Goal: Information Seeking & Learning: Learn about a topic

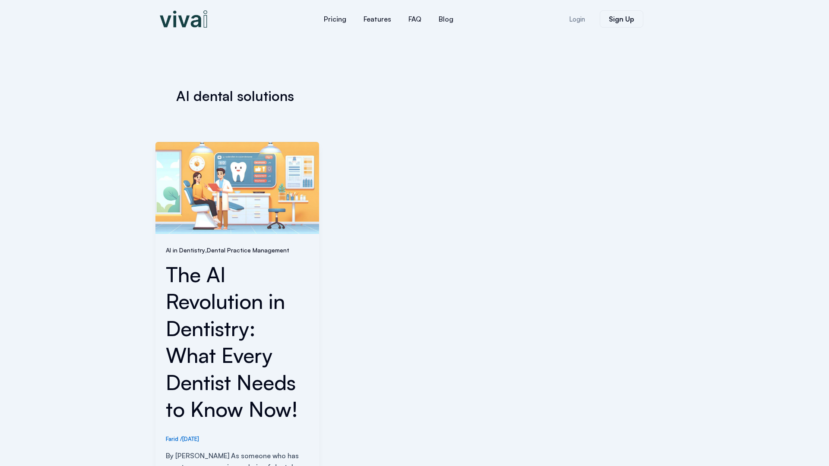
scroll to position [299, 0]
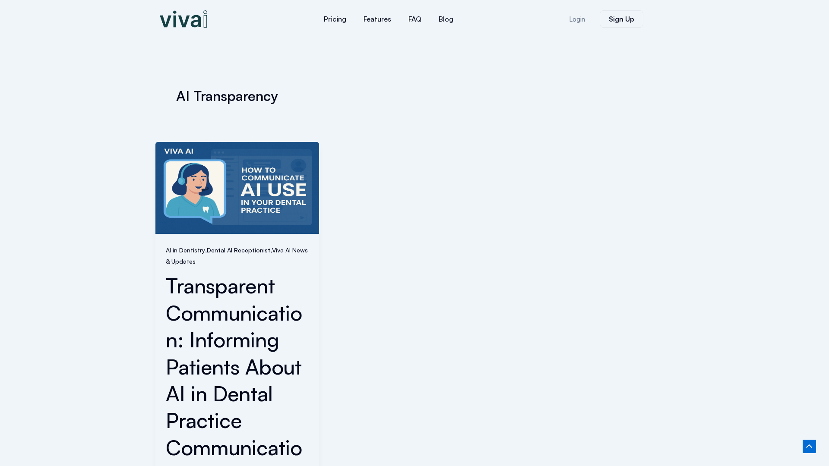
scroll to position [375, 0]
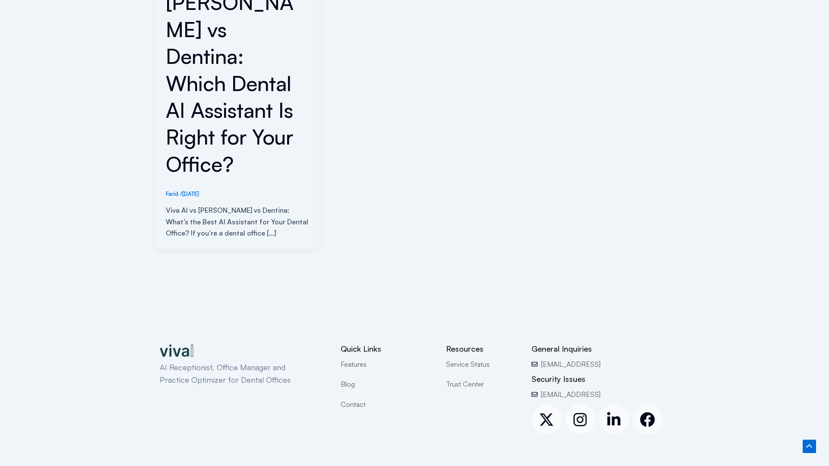
scroll to position [299, 0]
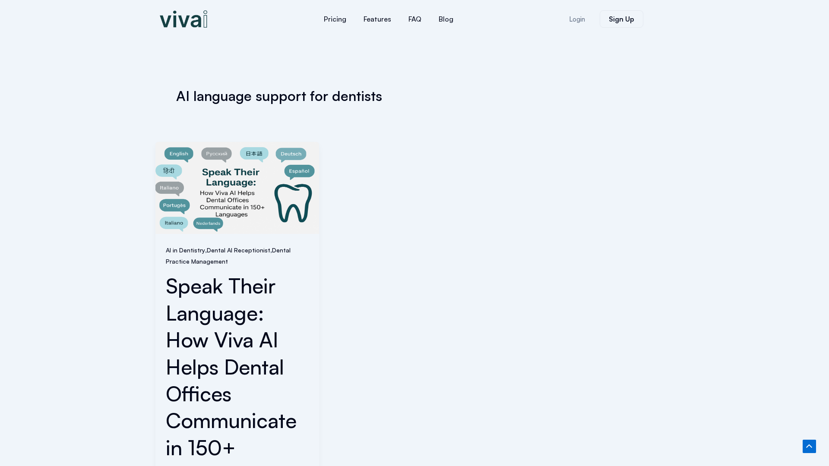
scroll to position [375, 0]
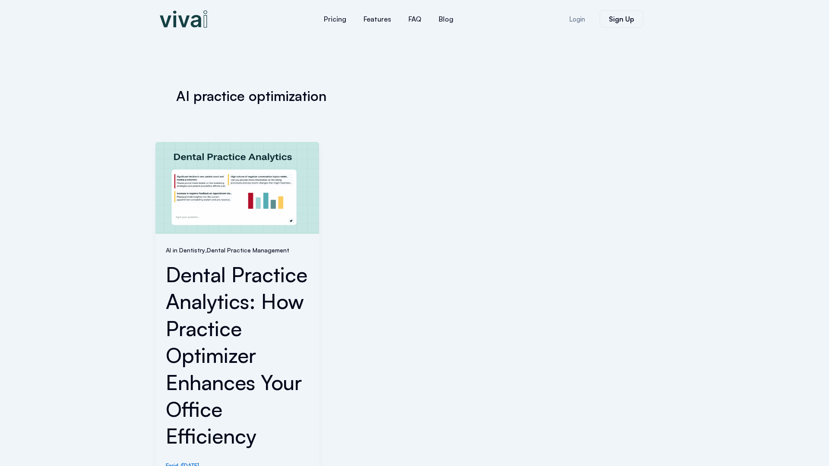
scroll to position [337, 0]
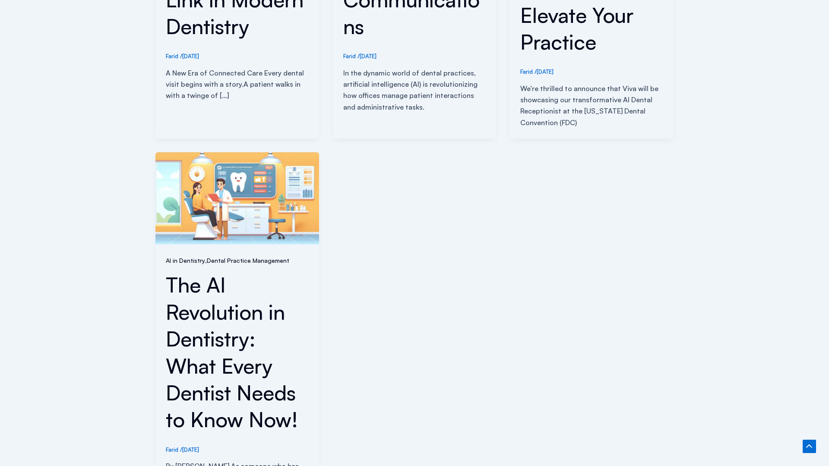
scroll to position [757, 0]
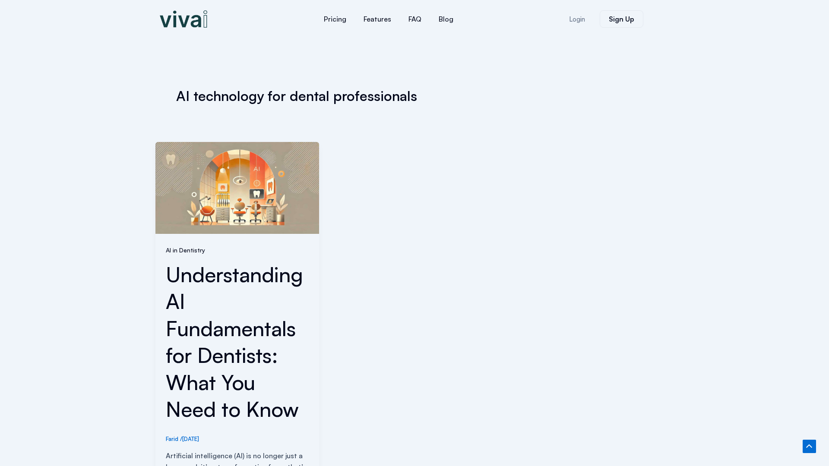
scroll to position [310, 0]
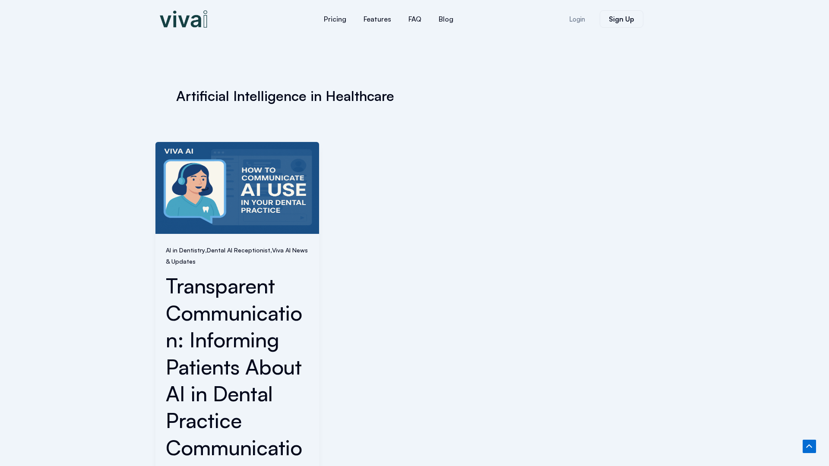
scroll to position [375, 0]
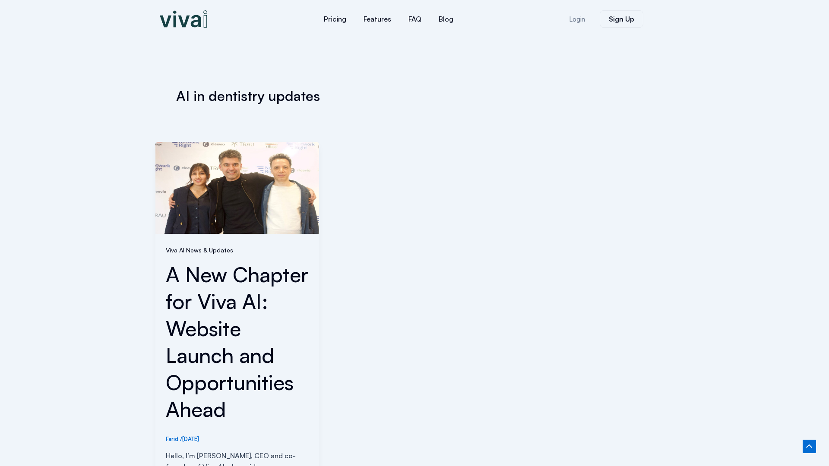
scroll to position [326, 0]
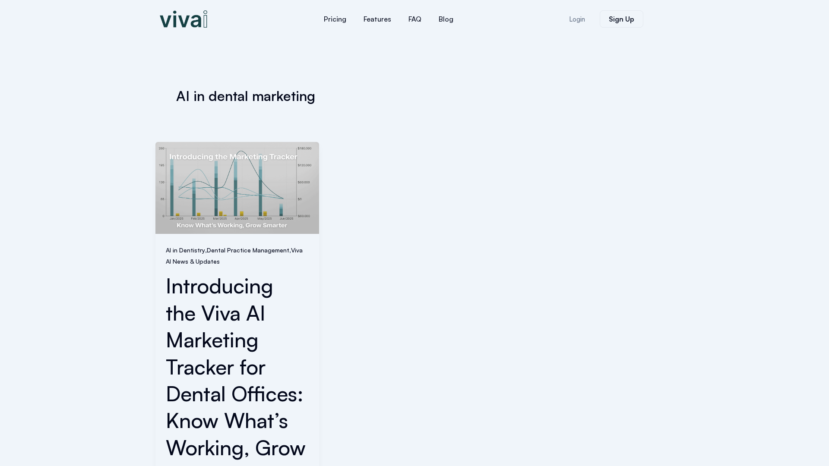
scroll to position [364, 0]
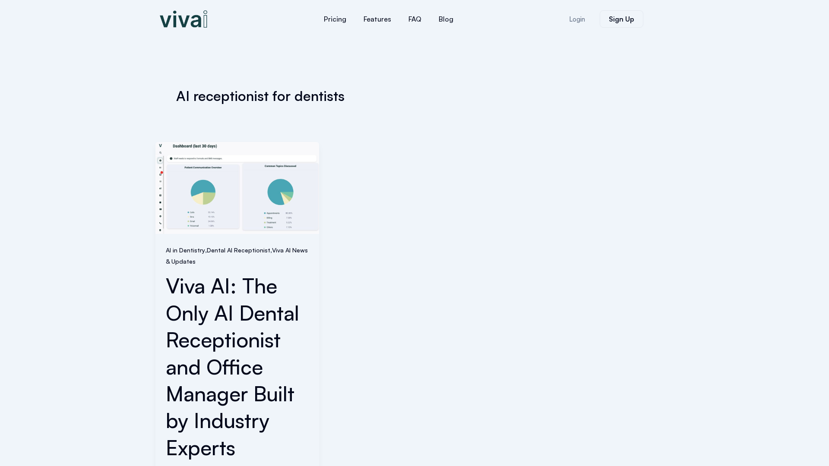
scroll to position [349, 0]
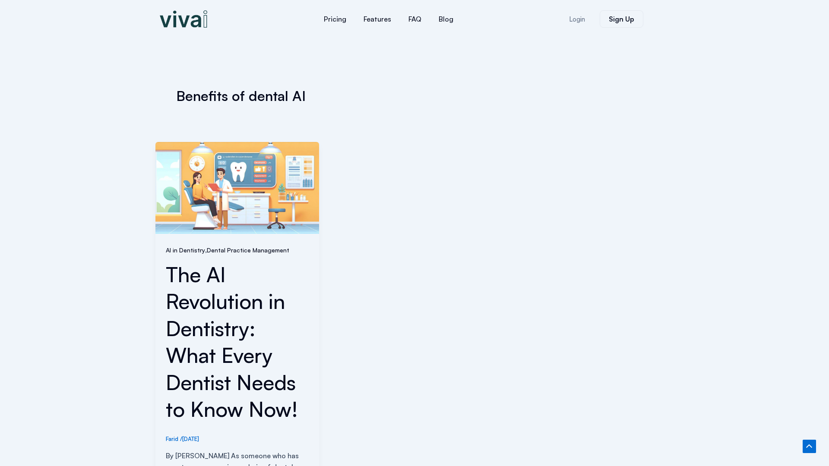
scroll to position [299, 0]
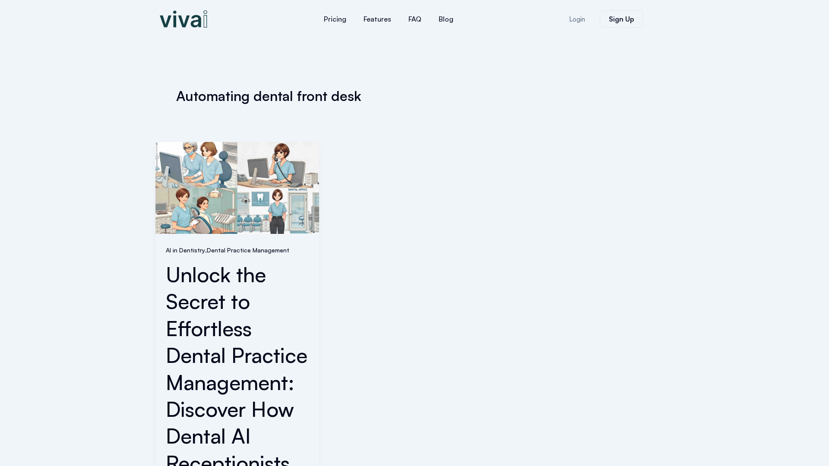
scroll to position [418, 0]
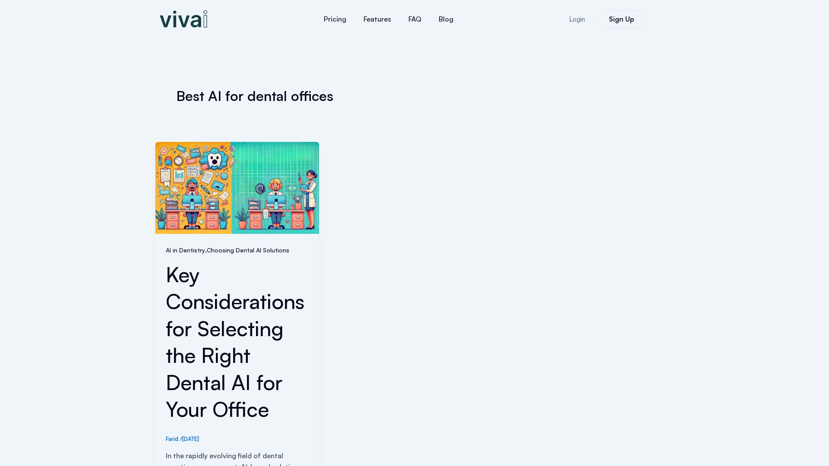
scroll to position [299, 0]
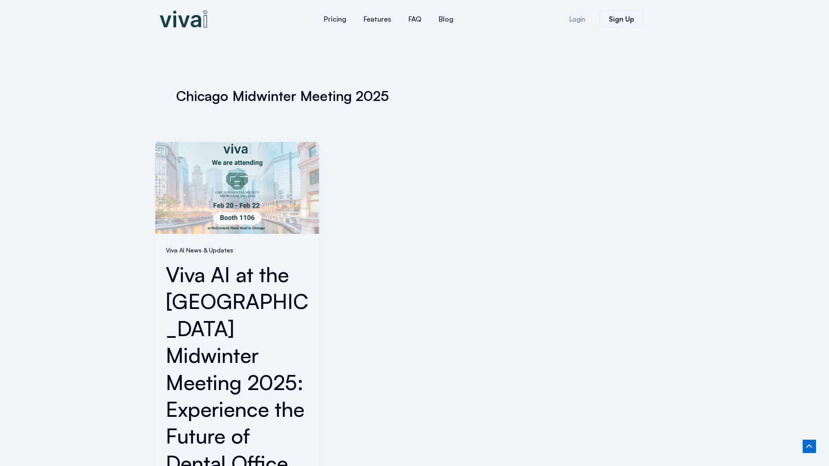
scroll to position [353, 0]
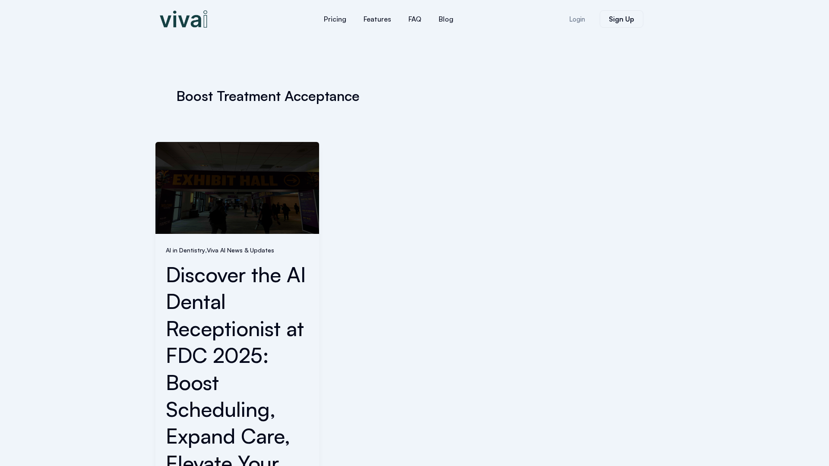
scroll to position [391, 0]
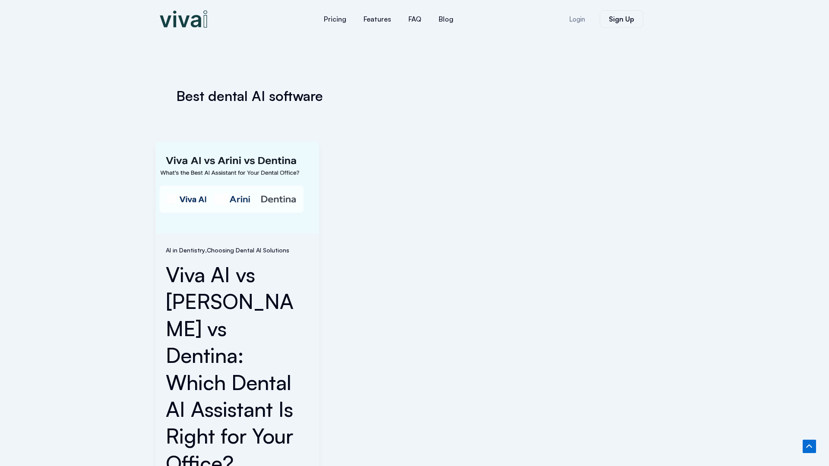
scroll to position [299, 0]
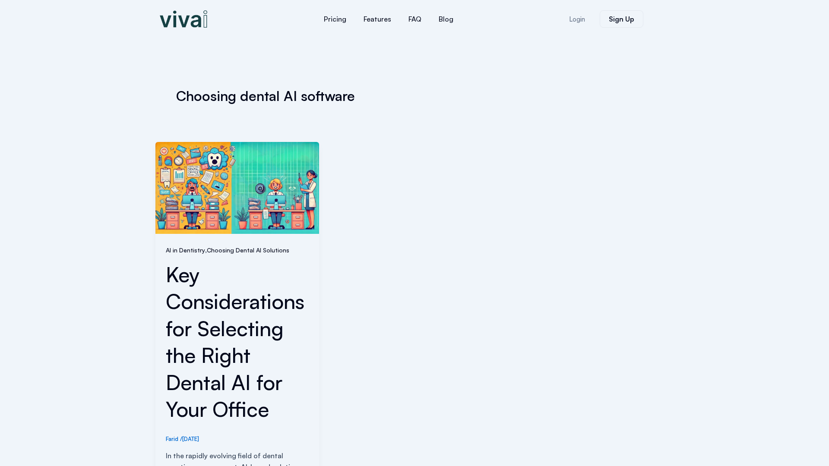
scroll to position [299, 0]
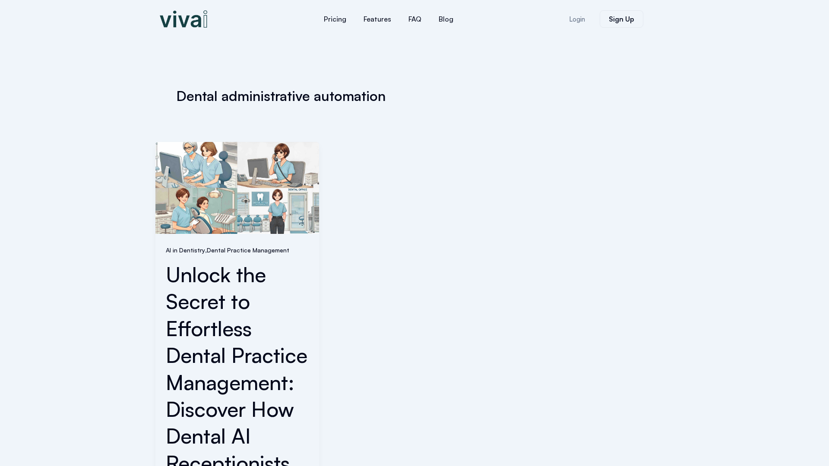
scroll to position [418, 0]
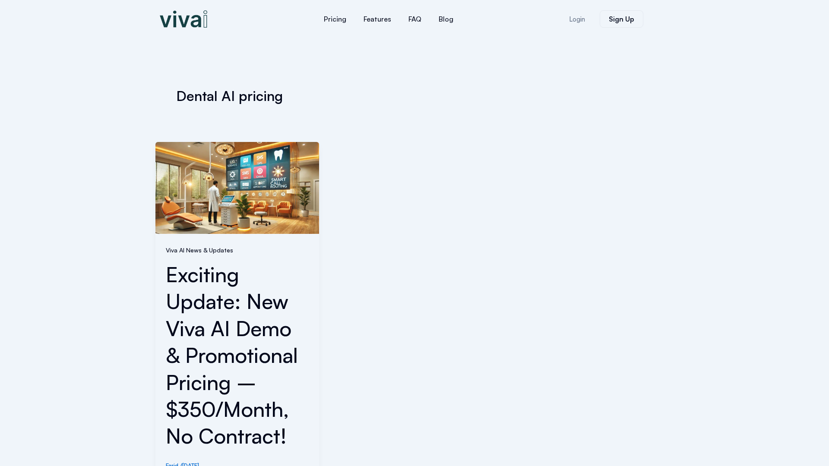
scroll to position [326, 0]
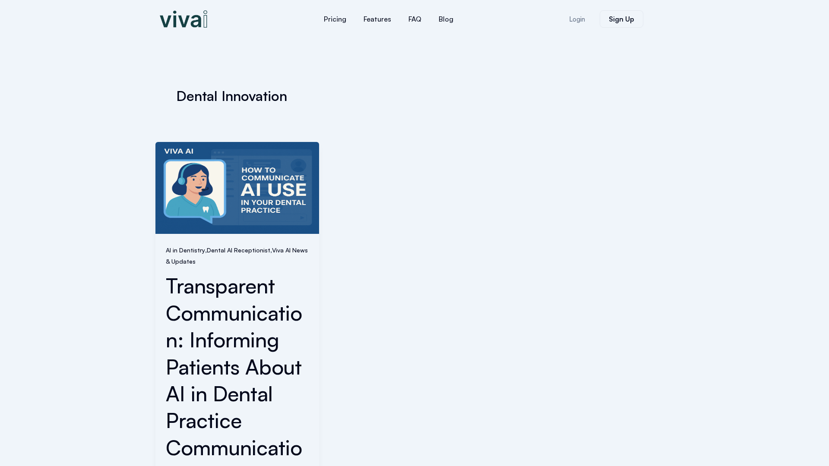
scroll to position [375, 0]
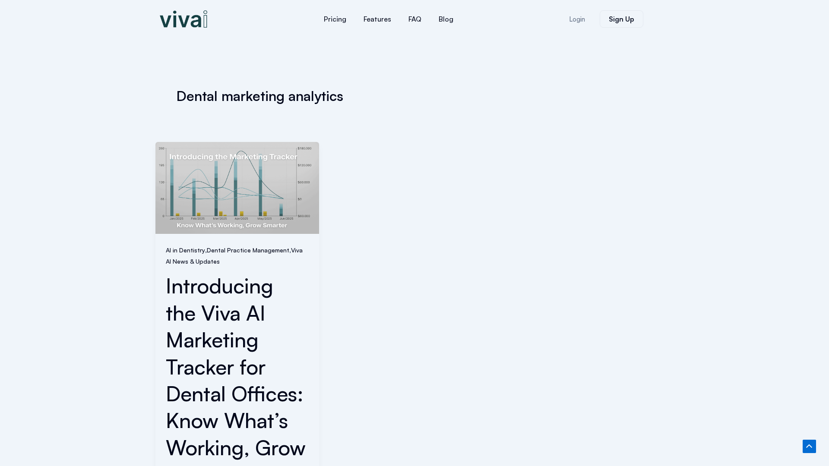
scroll to position [364, 0]
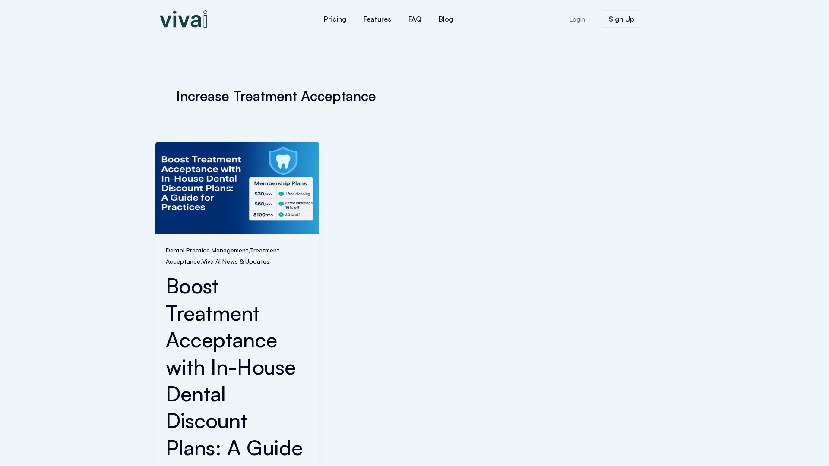
scroll to position [375, 0]
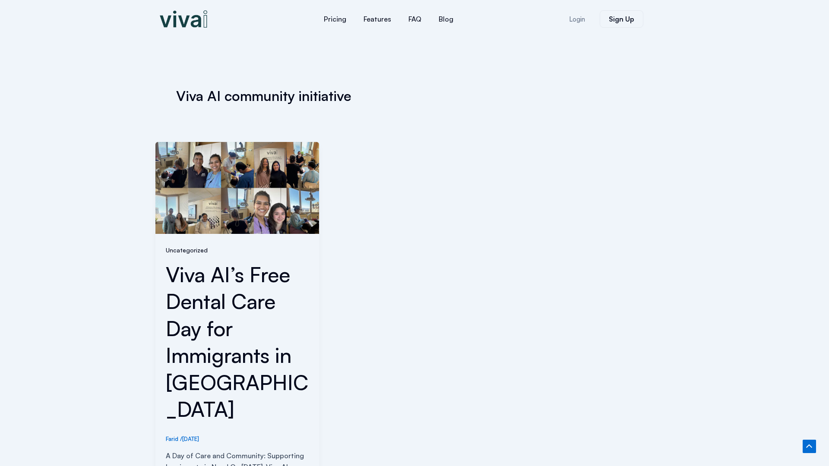
scroll to position [272, 0]
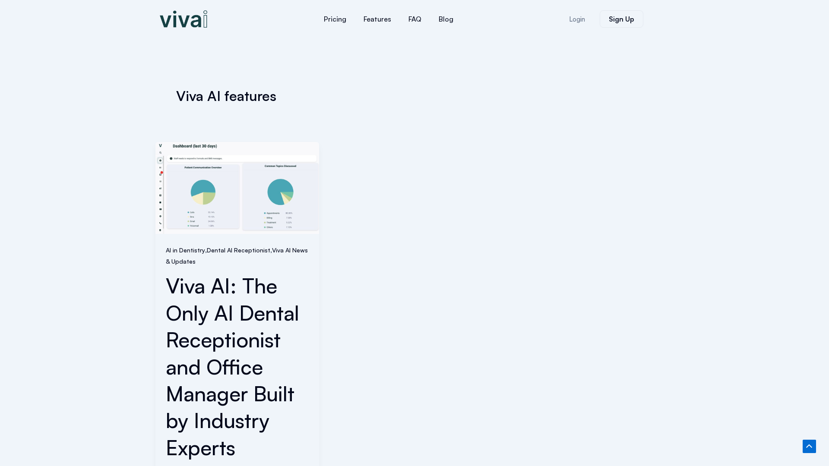
scroll to position [349, 0]
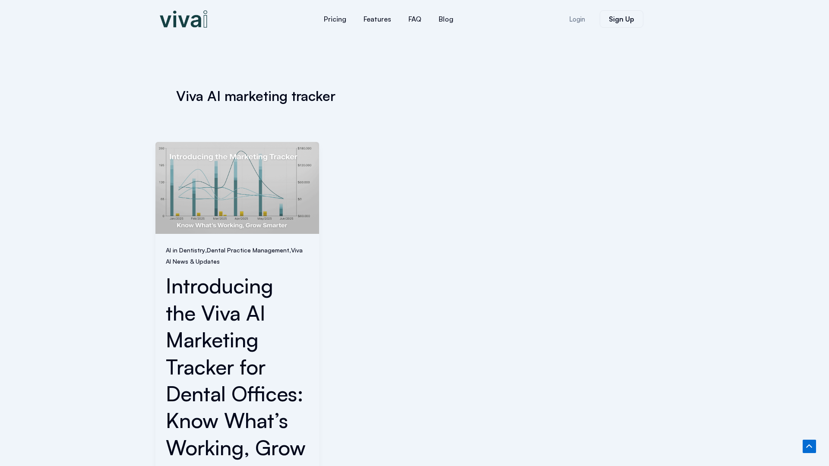
scroll to position [364, 0]
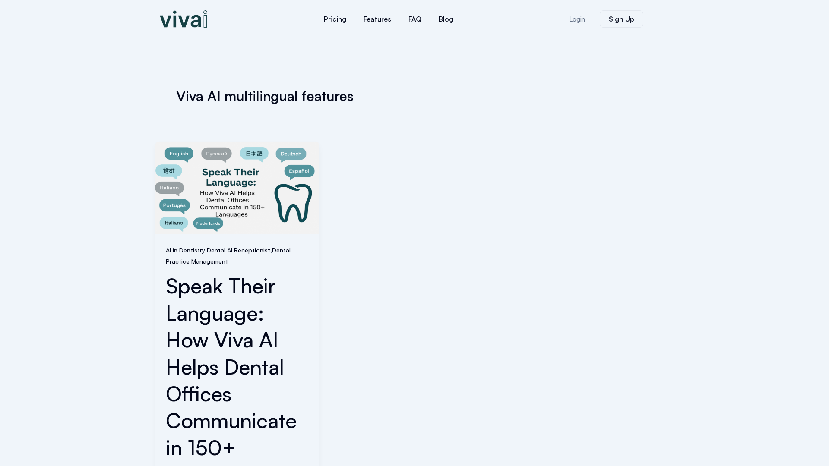
scroll to position [375, 0]
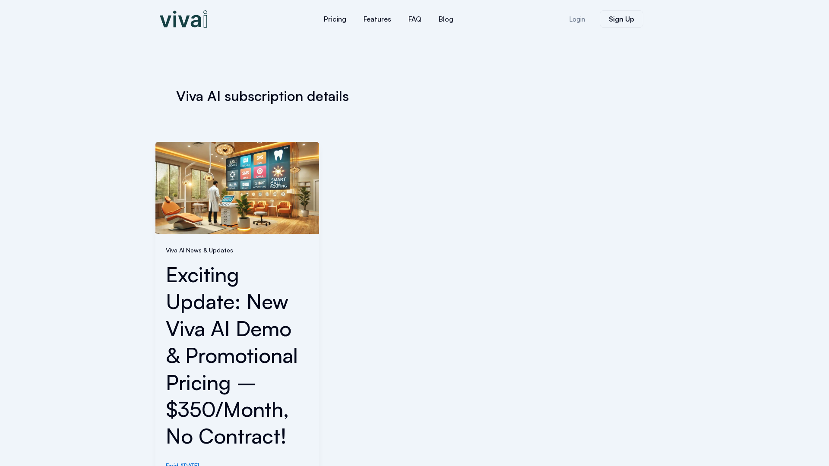
scroll to position [326, 0]
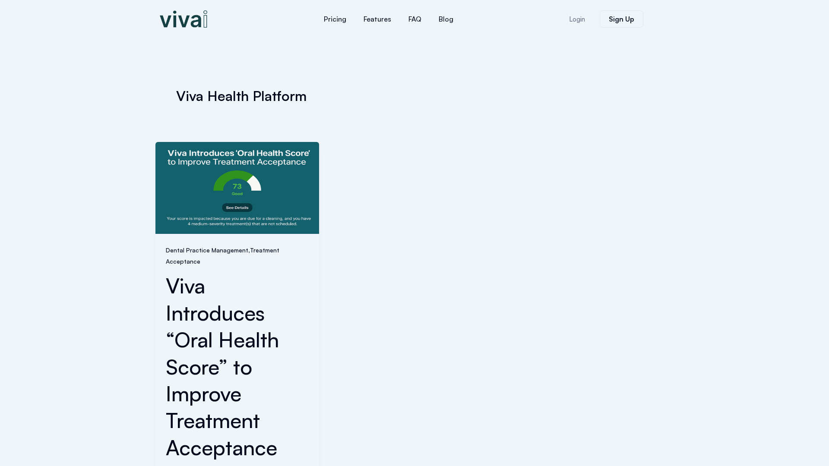
scroll to position [403, 0]
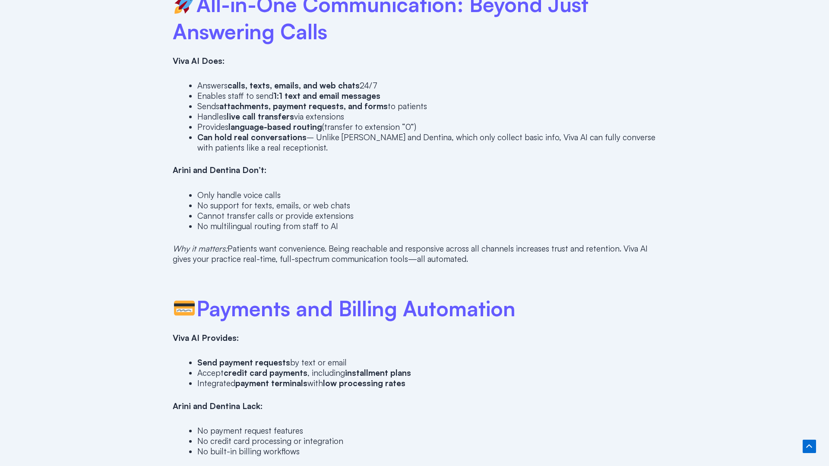
scroll to position [1344, 0]
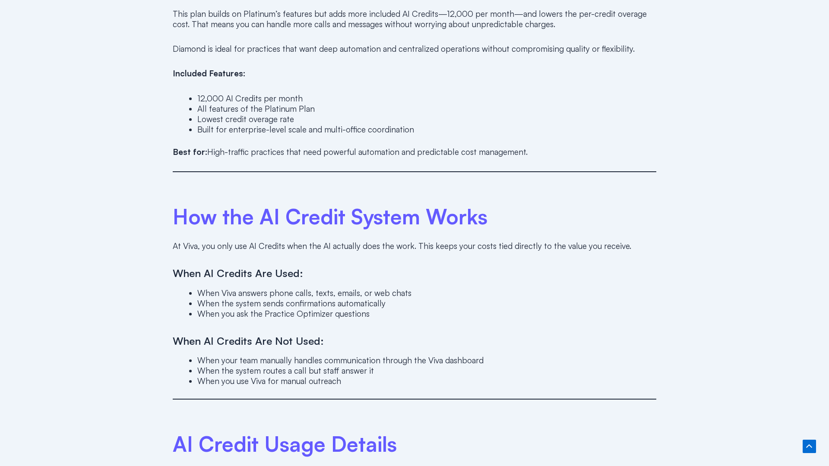
scroll to position [1792, 0]
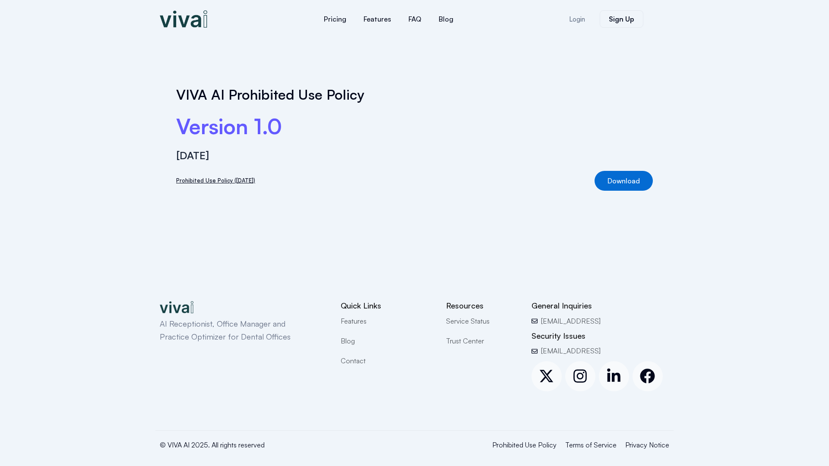
scroll to position [10, 0]
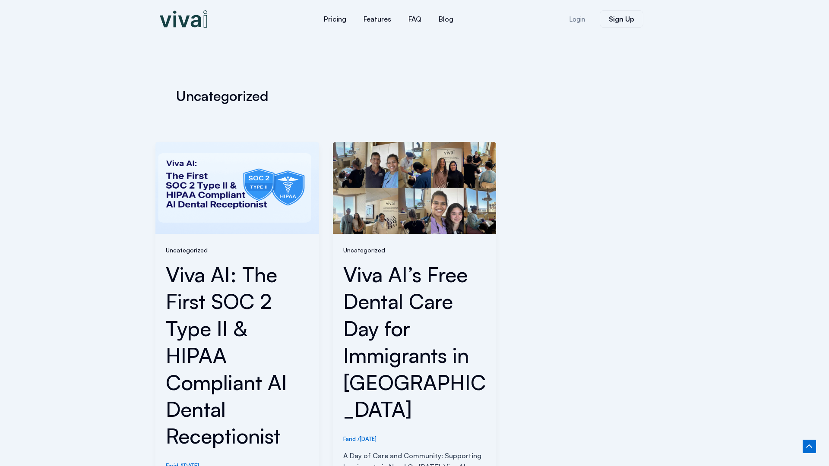
scroll to position [326, 0]
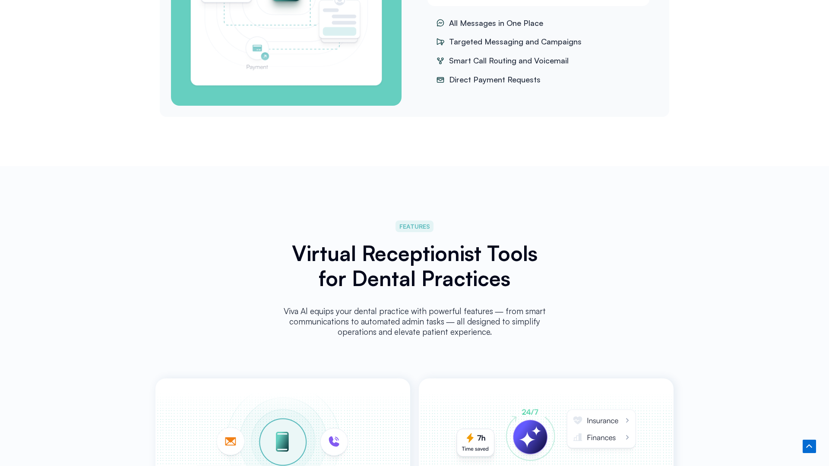
scroll to position [1792, 0]
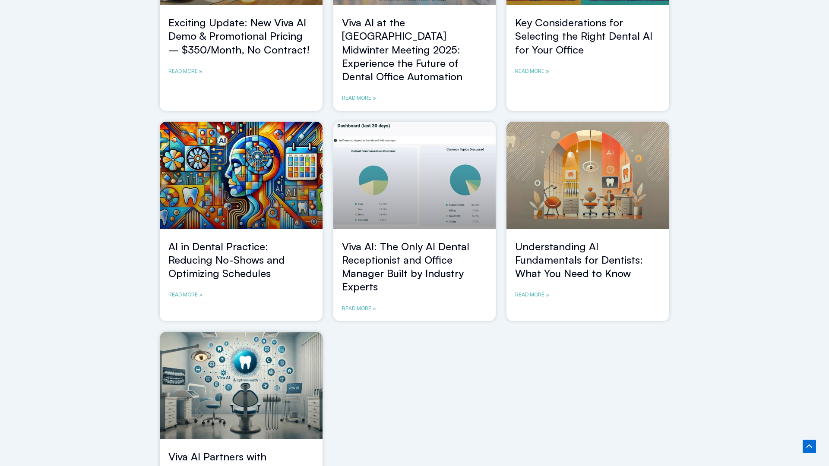
scroll to position [719, 0]
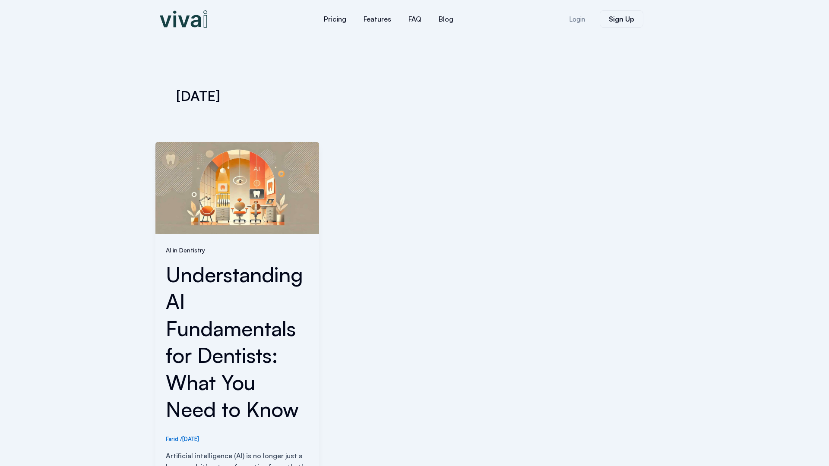
scroll to position [310, 0]
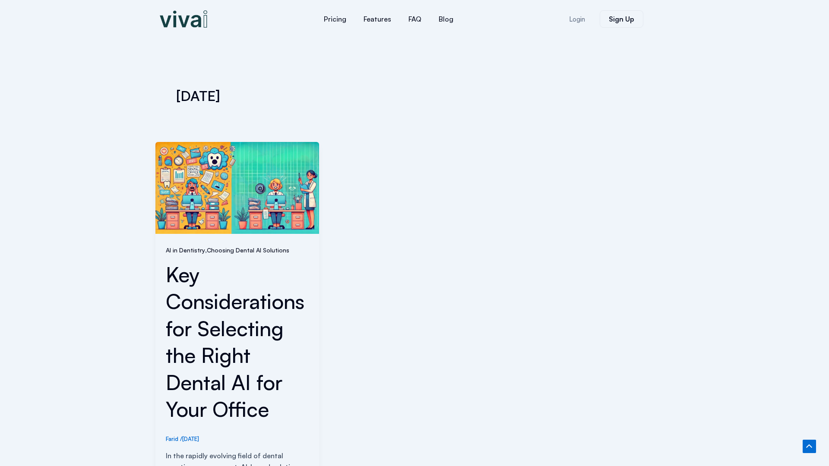
scroll to position [299, 0]
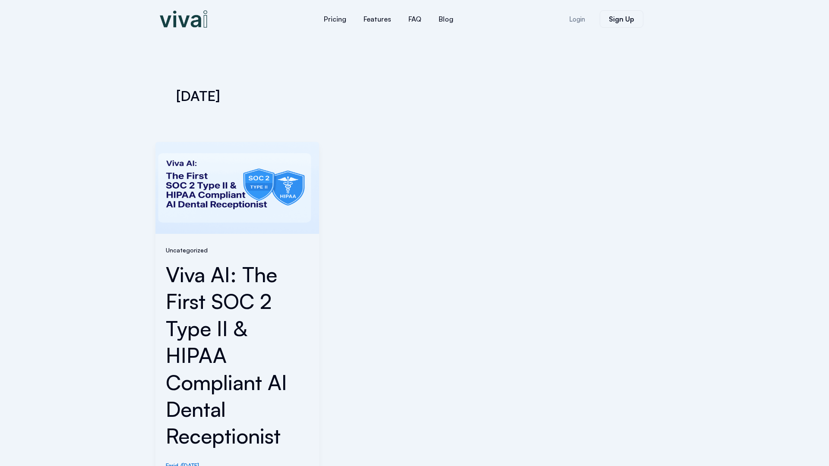
scroll to position [326, 0]
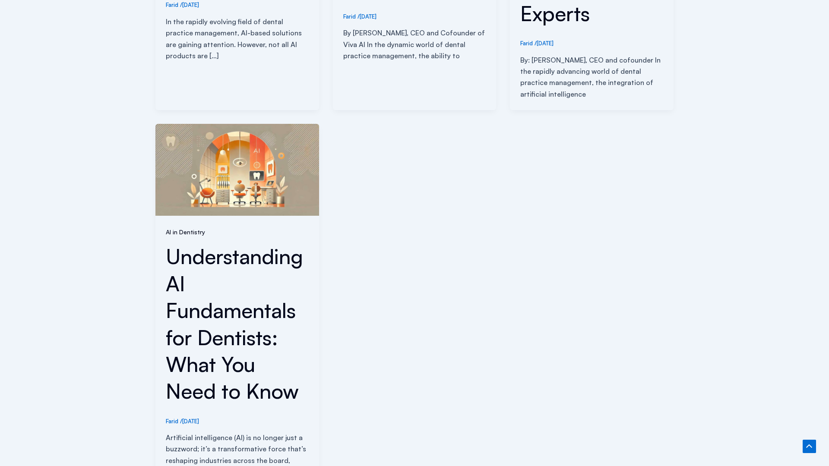
scroll to position [772, 0]
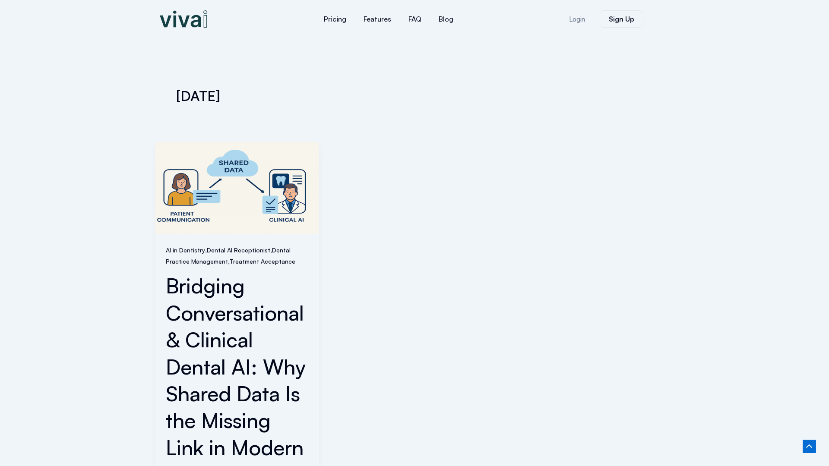
scroll to position [364, 0]
